Goal: Check status: Check status

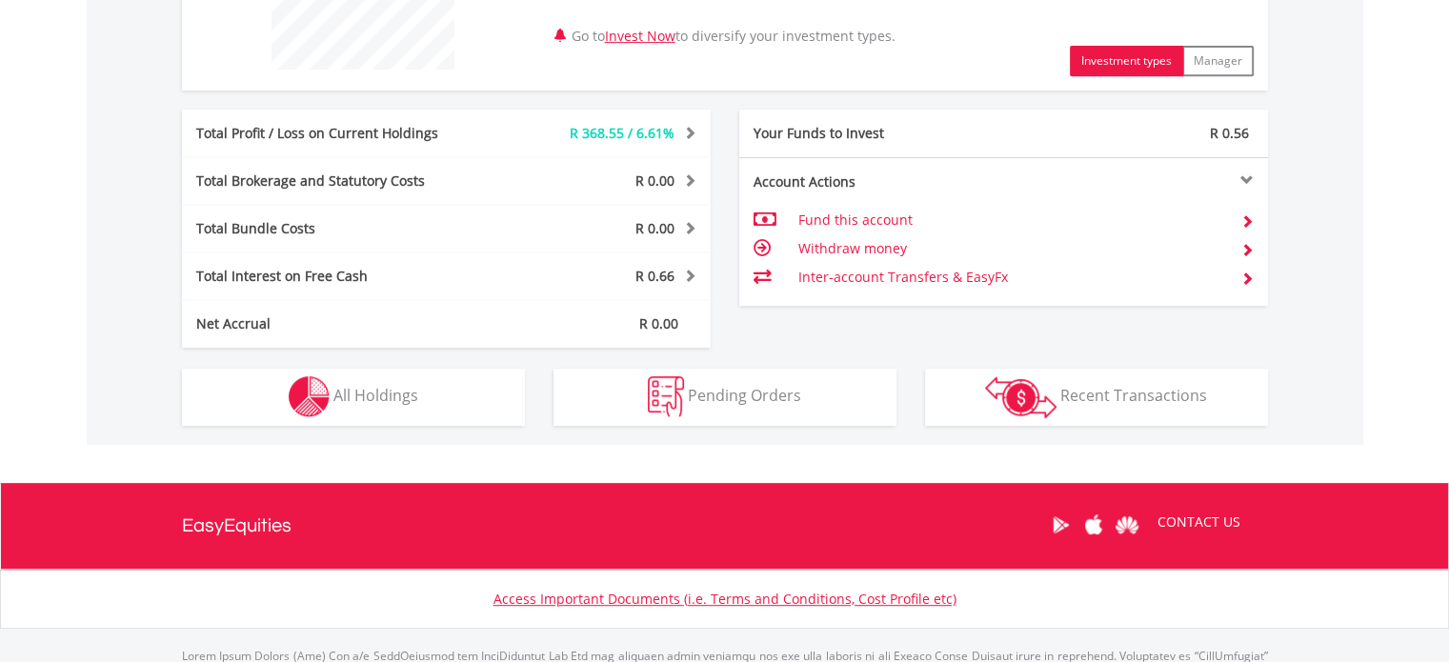
scroll to position [947, 0]
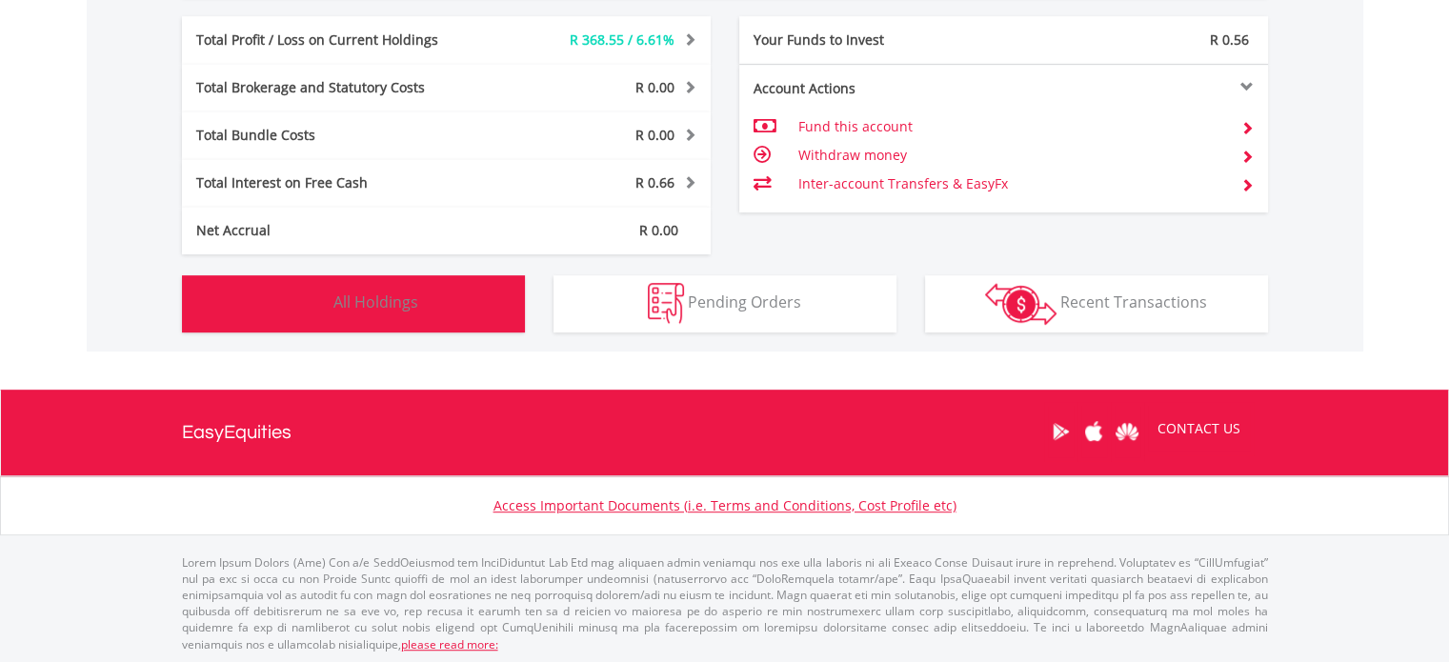
click at [389, 303] on span "All Holdings" at bounding box center [375, 302] width 85 height 21
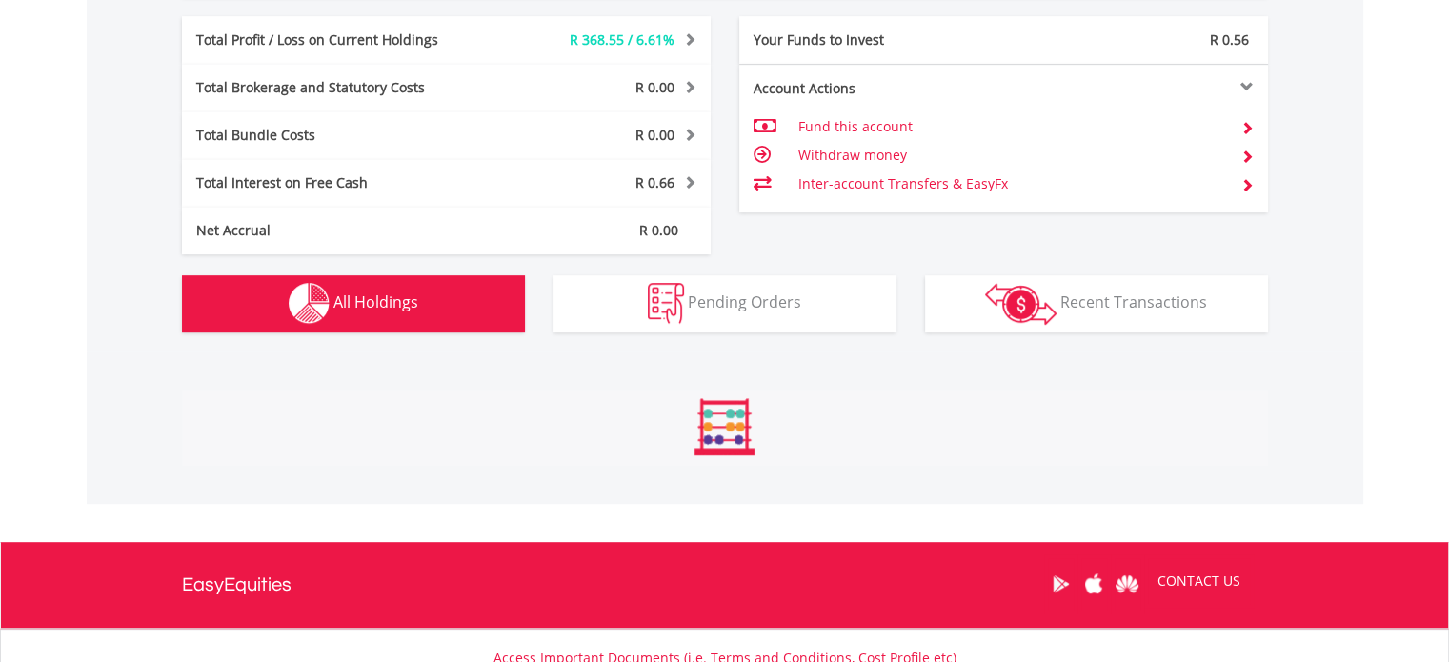
scroll to position [1315, 0]
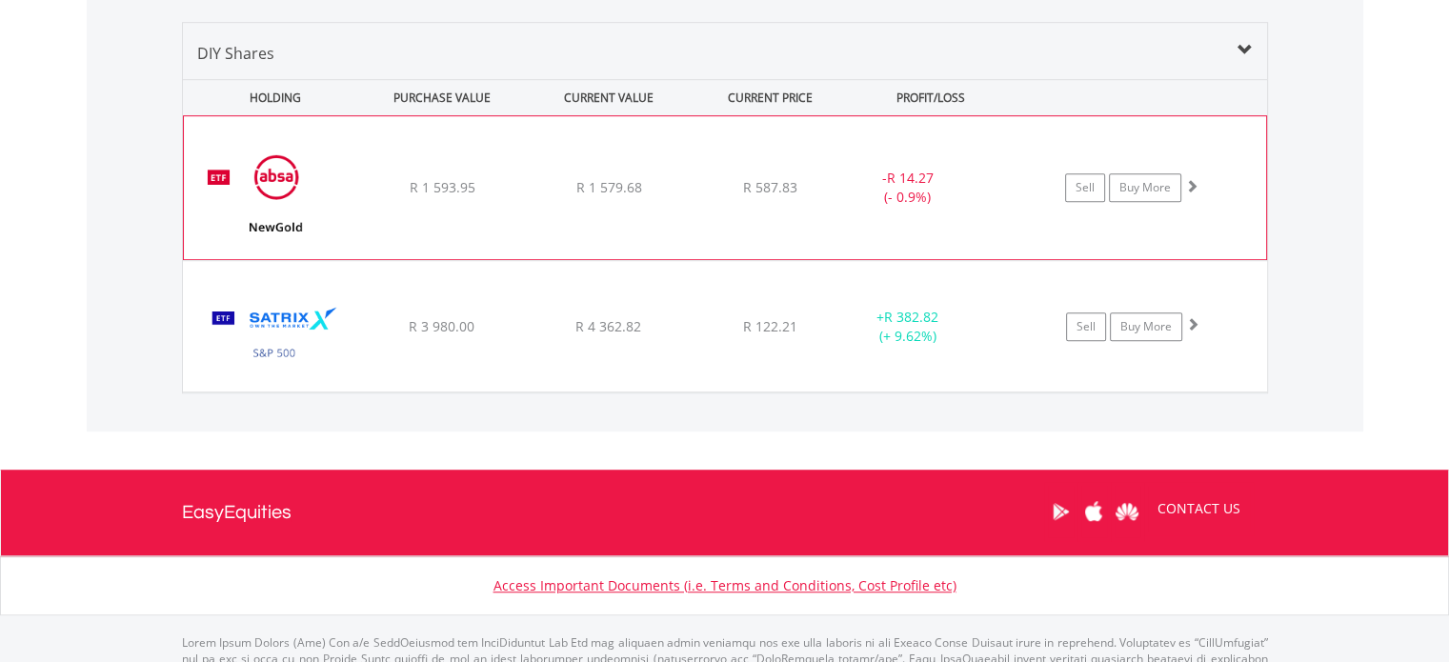
click at [837, 189] on div "- R 14.27 (- 0.9%)" at bounding box center [907, 188] width 143 height 38
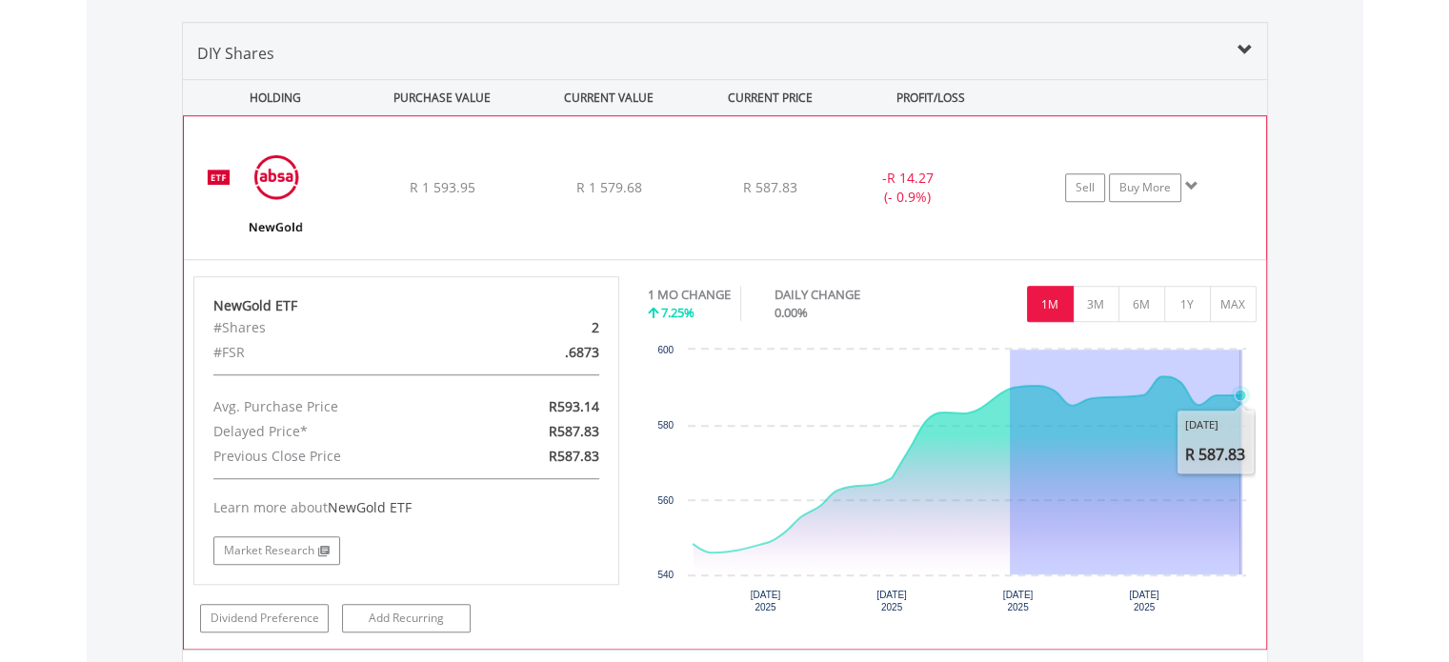
drag, startPoint x: 1010, startPoint y: 399, endPoint x: 1242, endPoint y: 381, distance: 233.2
click at [1242, 381] on icon "Created with Highcharts 11.1.0 [DATE] ​ 2025 [DATE] ​ 2025 [DATE] ​ 2025 [DATE]…" at bounding box center [952, 483] width 608 height 286
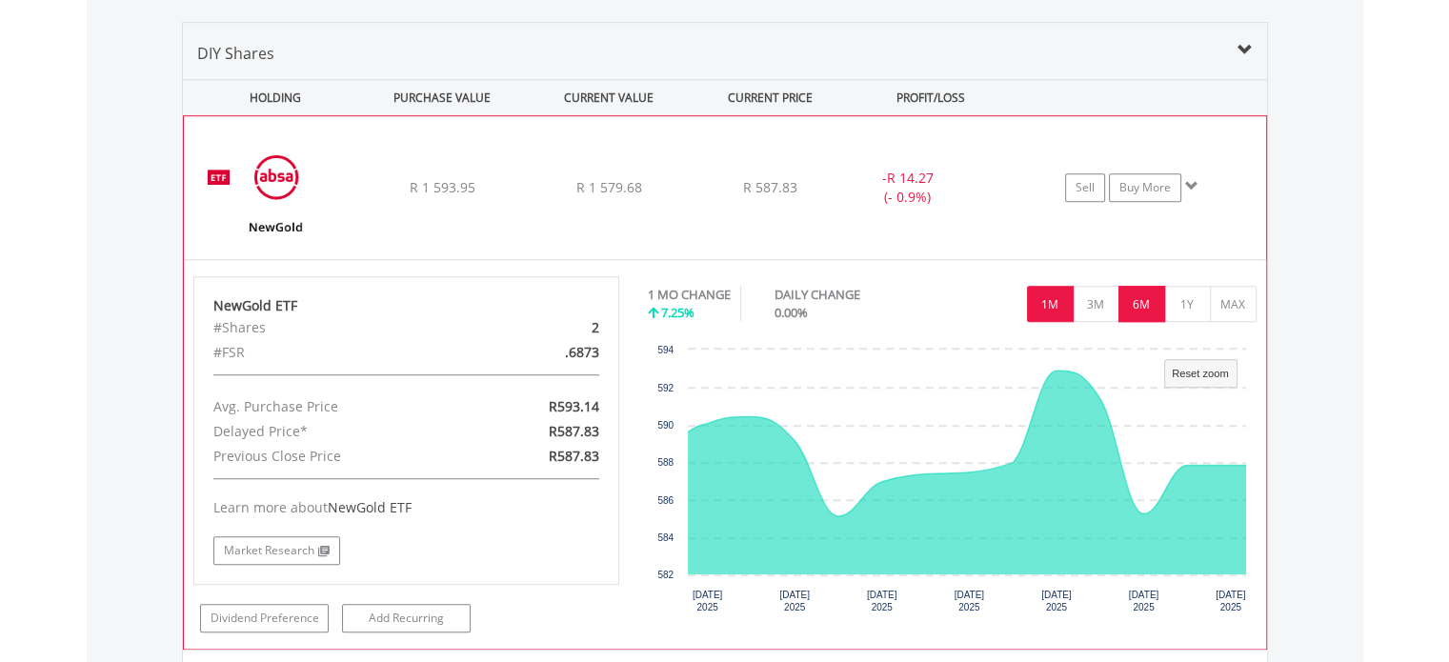
click at [1146, 289] on button "6M" at bounding box center [1141, 304] width 47 height 36
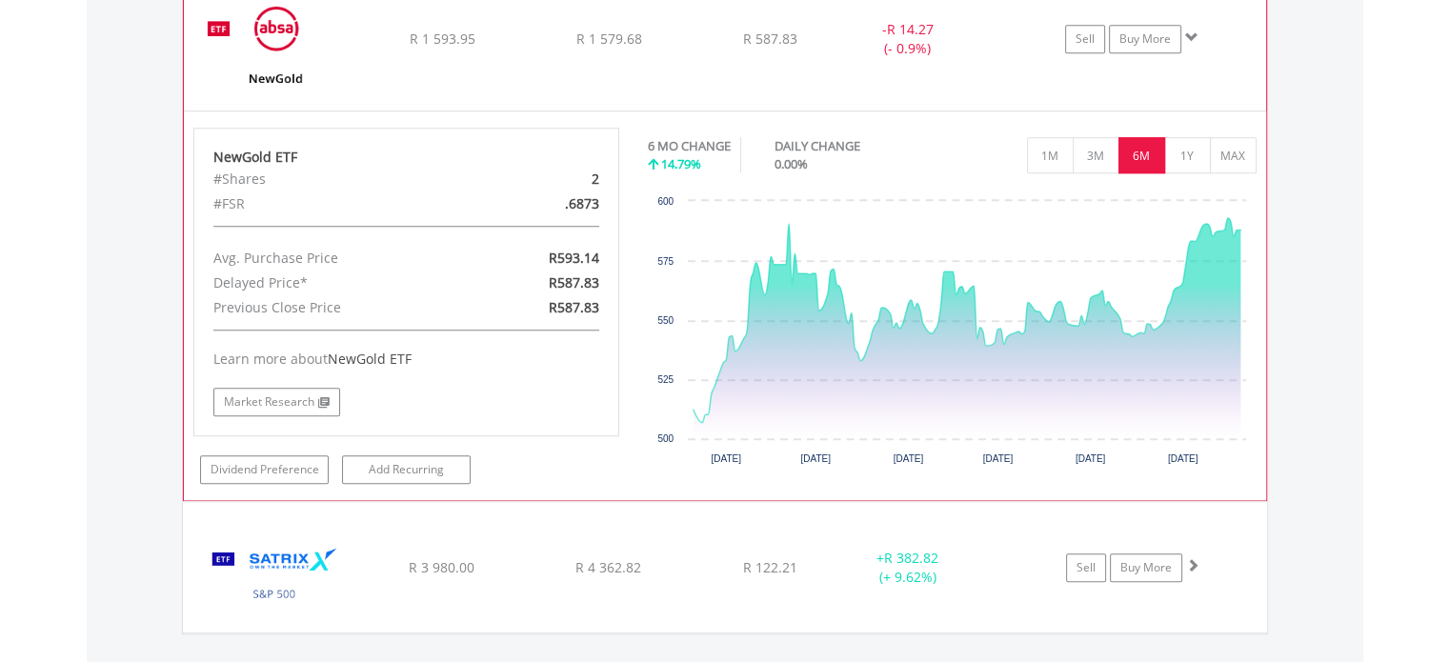
scroll to position [1463, 0]
click at [572, 529] on div "﻿ Satrix S&P 500 ETF R 3 980.00 R 4 362.82 R 122.21 + R 382.82 (+ 9.62%) Sell B…" at bounding box center [725, 567] width 1082 height 130
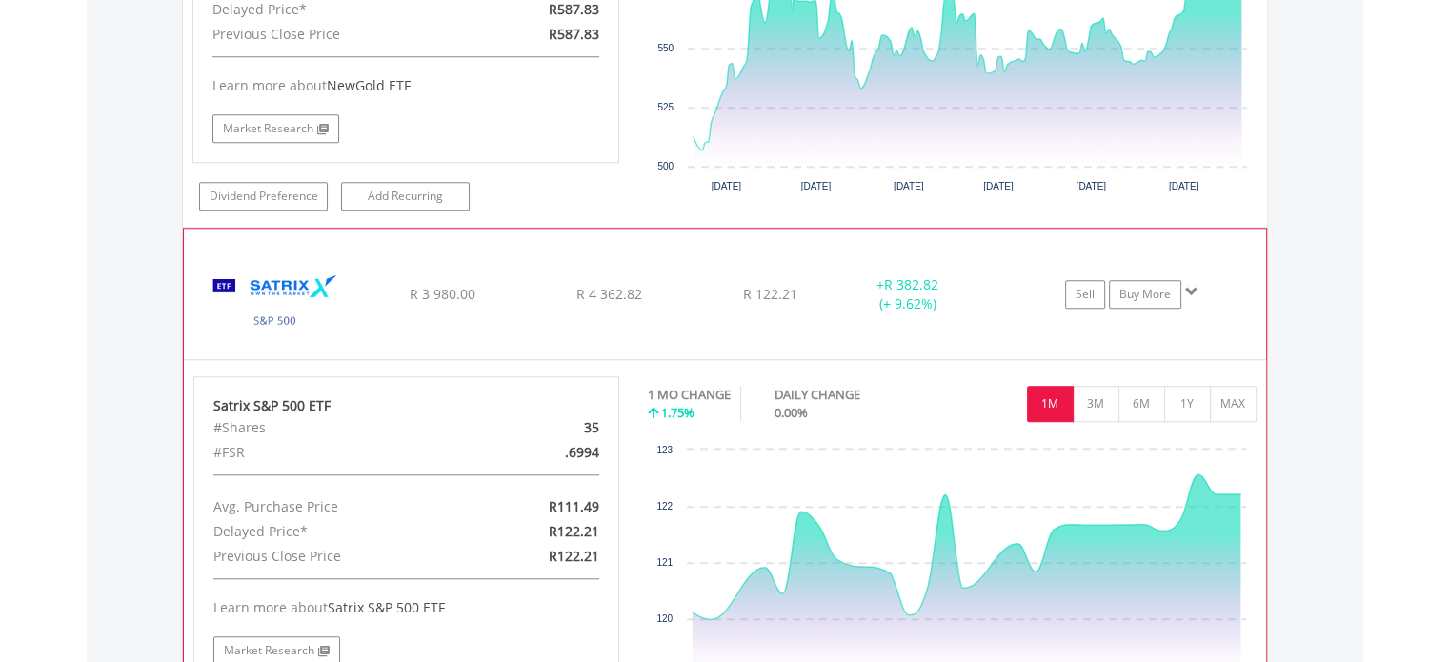
scroll to position [1916, 0]
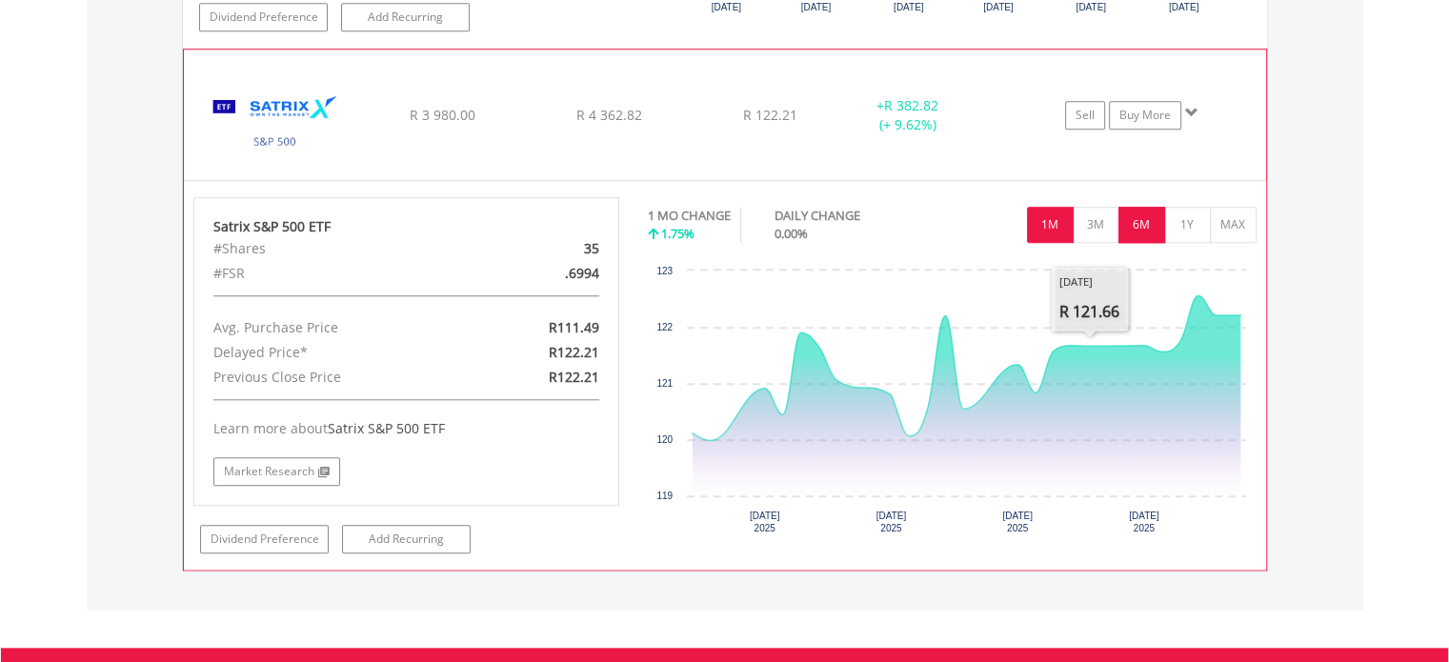
click at [1150, 228] on button "6M" at bounding box center [1141, 225] width 47 height 36
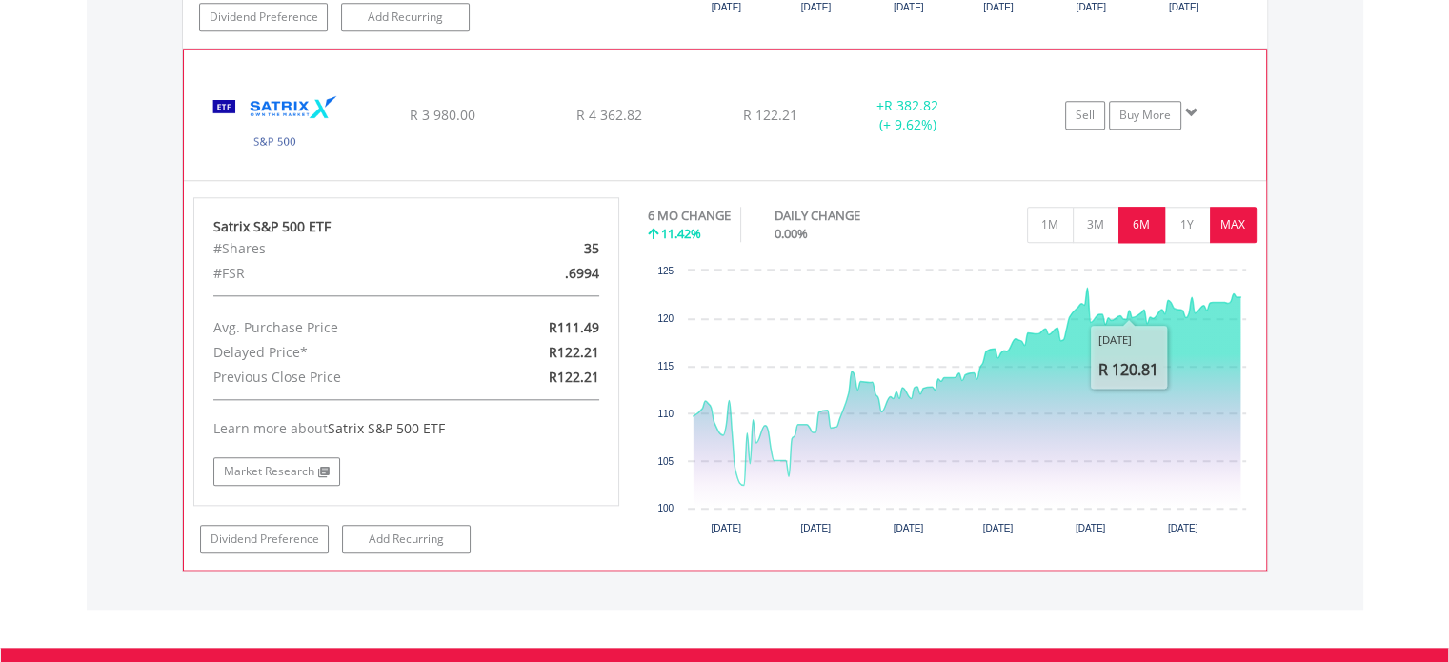
click at [1220, 227] on button "MAX" at bounding box center [1233, 225] width 47 height 36
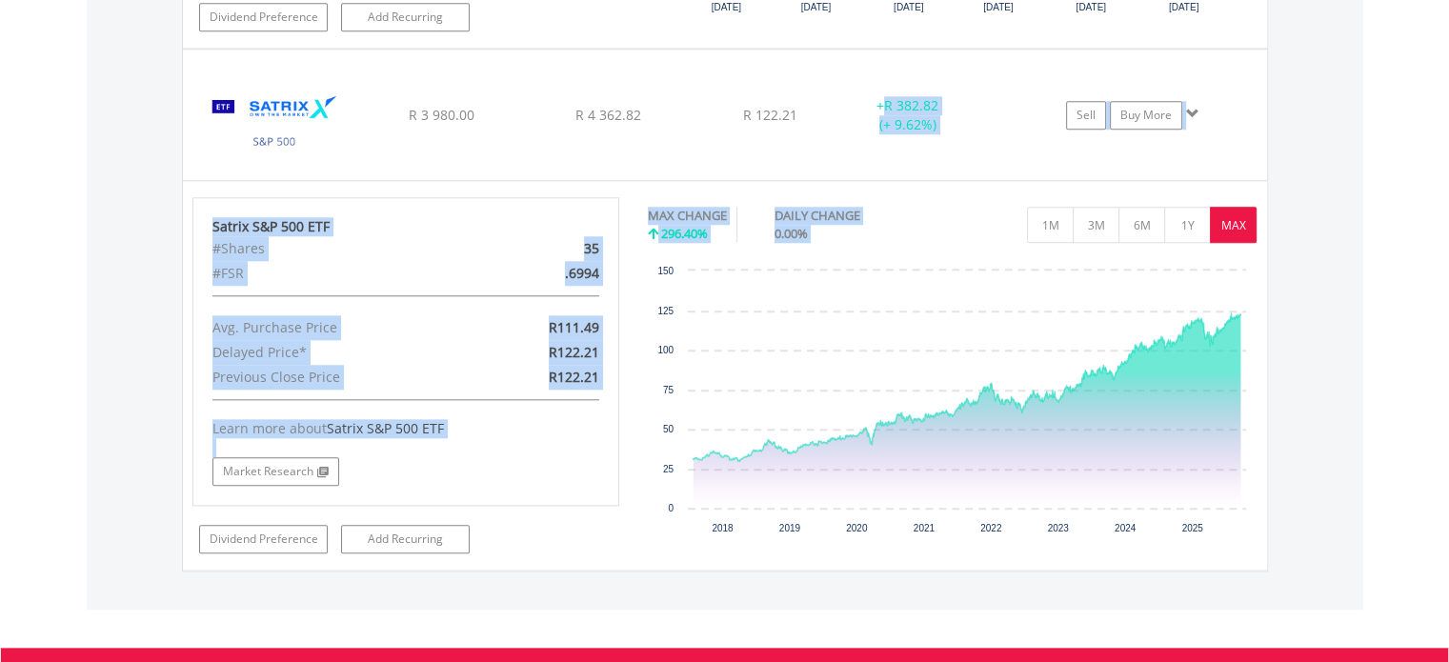
drag, startPoint x: 1119, startPoint y: 195, endPoint x: 582, endPoint y: -115, distance: 620.6
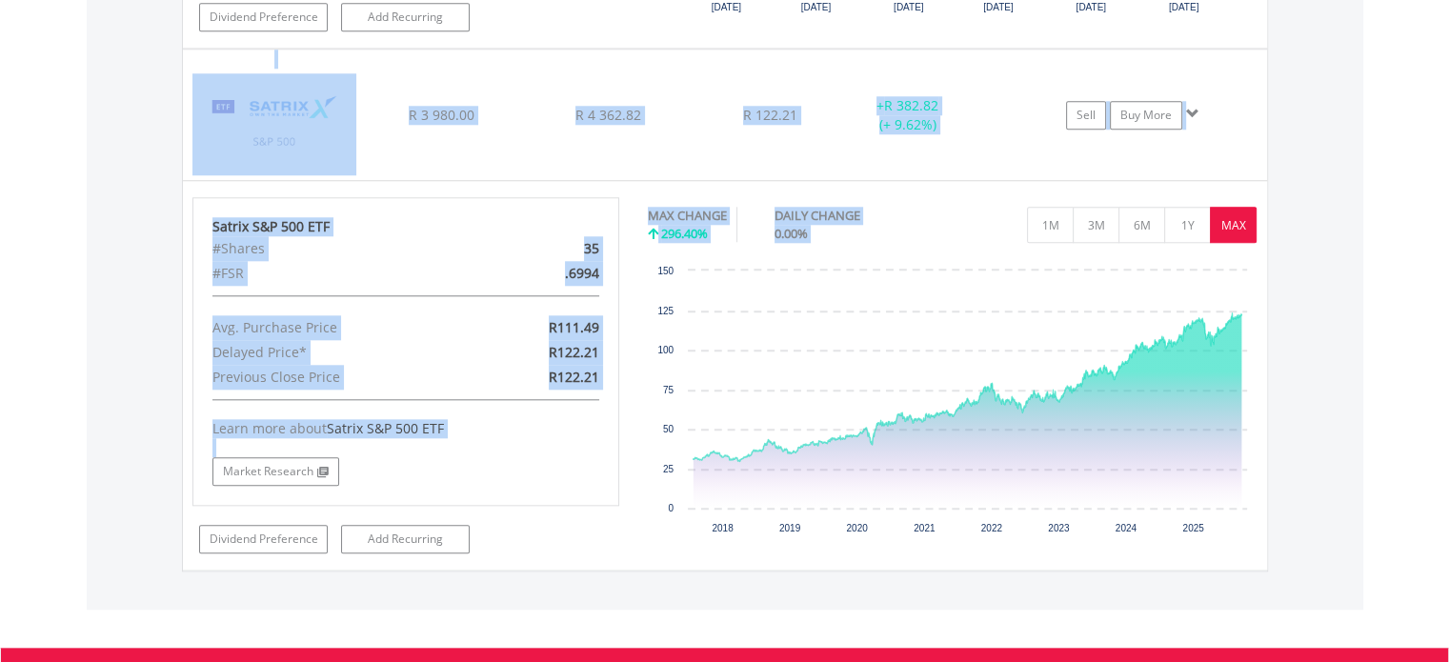
scroll to position [1599, 0]
